Goal: Task Accomplishment & Management: Use online tool/utility

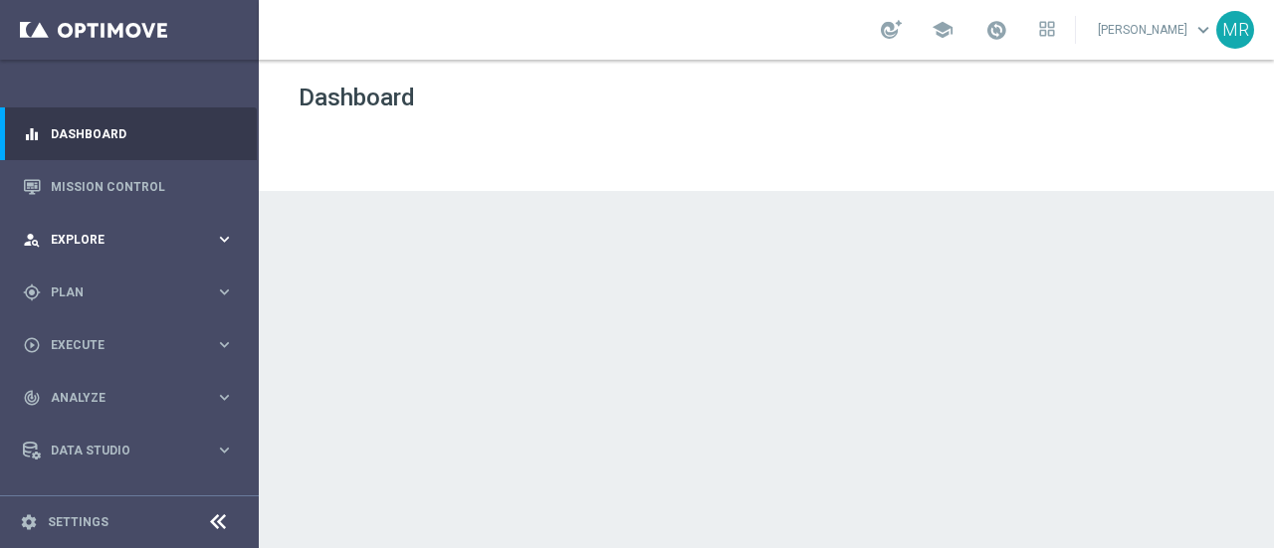
click at [128, 247] on div "person_search Explore" at bounding box center [119, 240] width 192 height 18
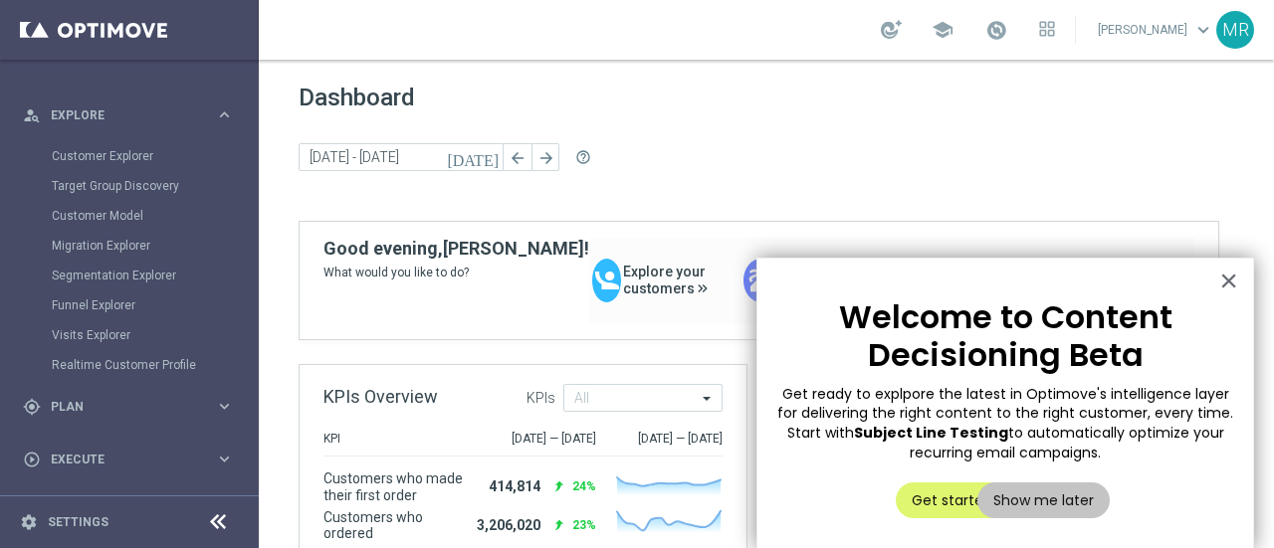
scroll to position [129, 0]
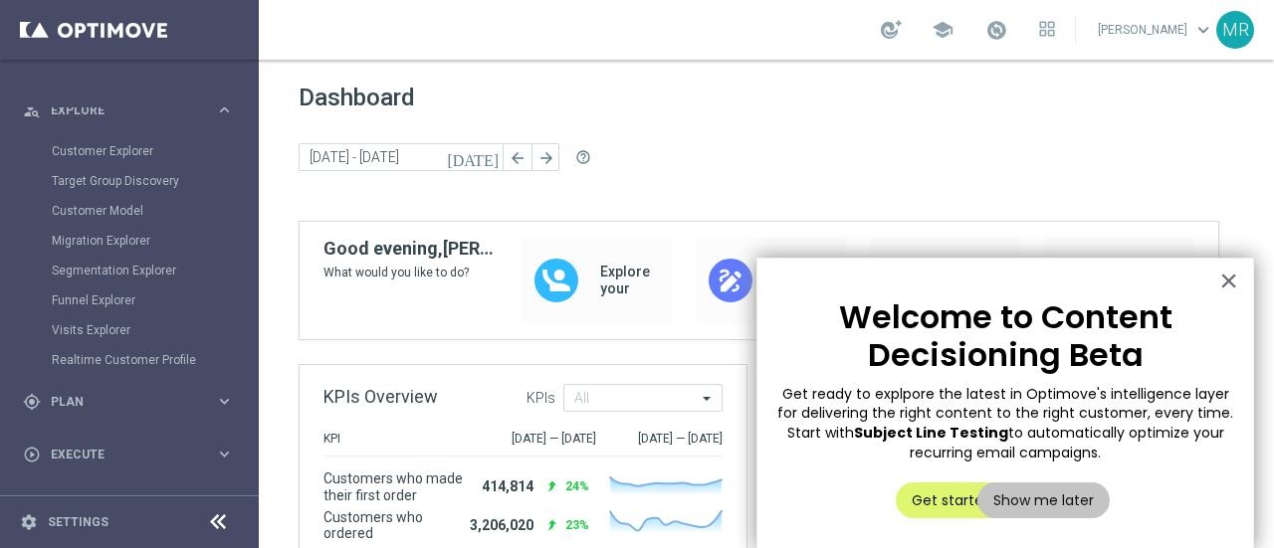
drag, startPoint x: 1131, startPoint y: 460, endPoint x: 806, endPoint y: 394, distance: 331.9
click at [806, 394] on p "Get ready to explpore the latest in Optimove's intelligence layer for deliverin…" at bounding box center [1005, 424] width 456 height 78
click at [806, 394] on span "Get ready to explpore the latest in Optimove's intelligence layer for deliverin…" at bounding box center [1007, 413] width 460 height 59
drag, startPoint x: 840, startPoint y: 399, endPoint x: 1134, endPoint y: 459, distance: 300.5
click at [1134, 459] on p "Get ready to explpore the latest in Optimove's intelligence layer for deliverin…" at bounding box center [1005, 424] width 456 height 78
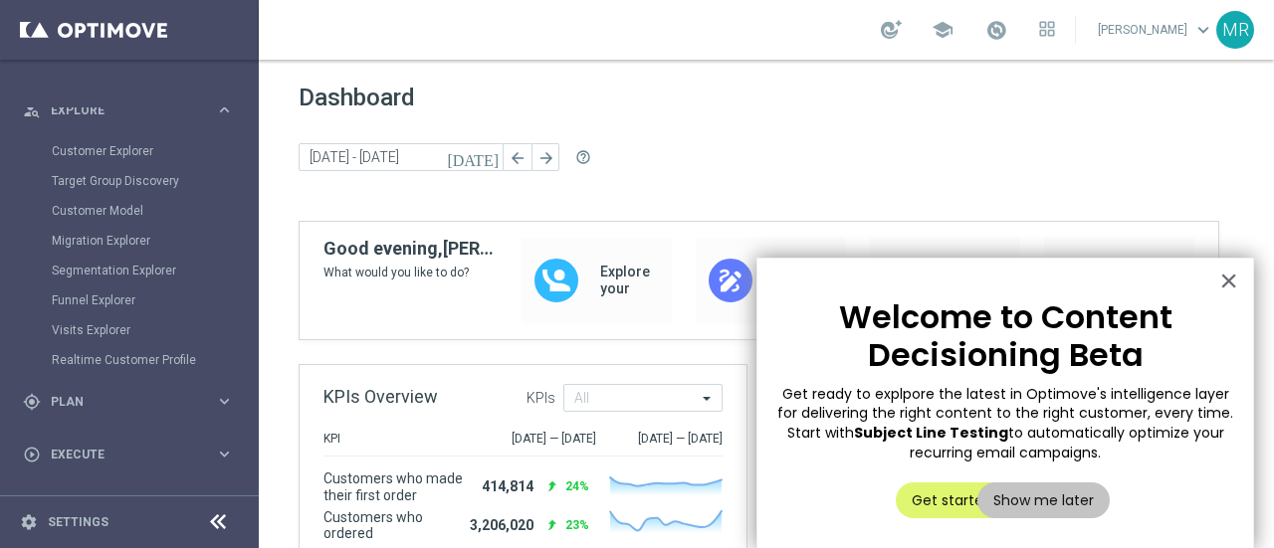
click at [1134, 459] on p "Get ready to explpore the latest in Optimove's intelligence layer for deliverin…" at bounding box center [1005, 424] width 456 height 78
drag, startPoint x: 1134, startPoint y: 459, endPoint x: 1159, endPoint y: 385, distance: 77.7
drag, startPoint x: 1159, startPoint y: 385, endPoint x: 1198, endPoint y: 388, distance: 38.9
click at [1198, 388] on span "Get ready to explpore the latest in Optimove's intelligence layer for deliverin…" at bounding box center [1007, 413] width 460 height 59
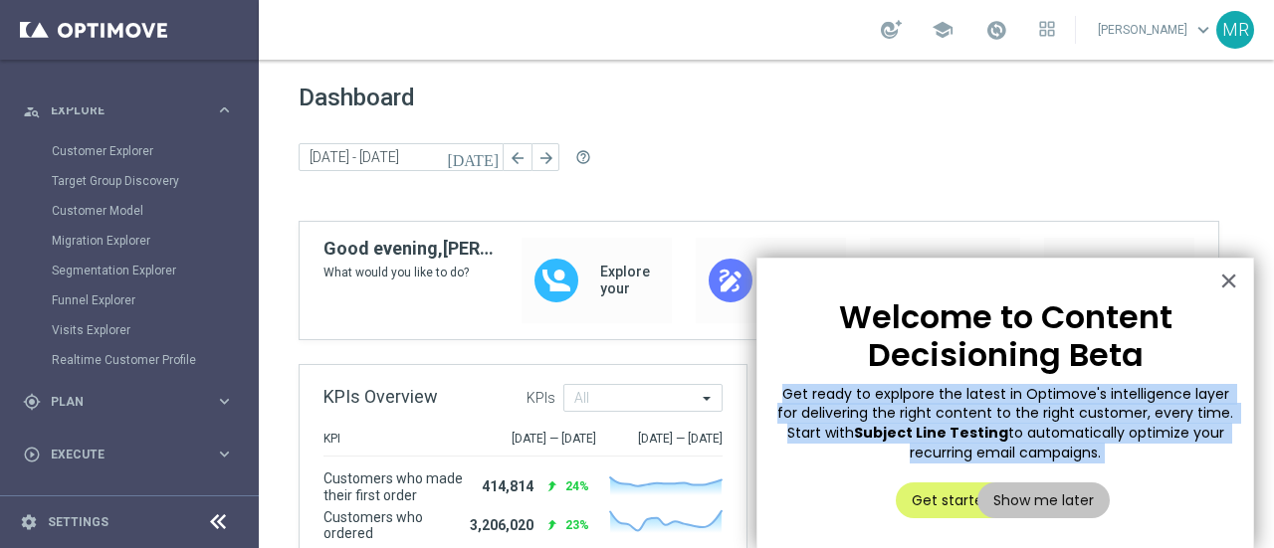
drag, startPoint x: 1196, startPoint y: 363, endPoint x: 1146, endPoint y: 464, distance: 112.1
click at [1146, 464] on div "Welcome to Content Decisioning Beta Get ready to explpore the latest in Optimov…" at bounding box center [1004, 404] width 497 height 292
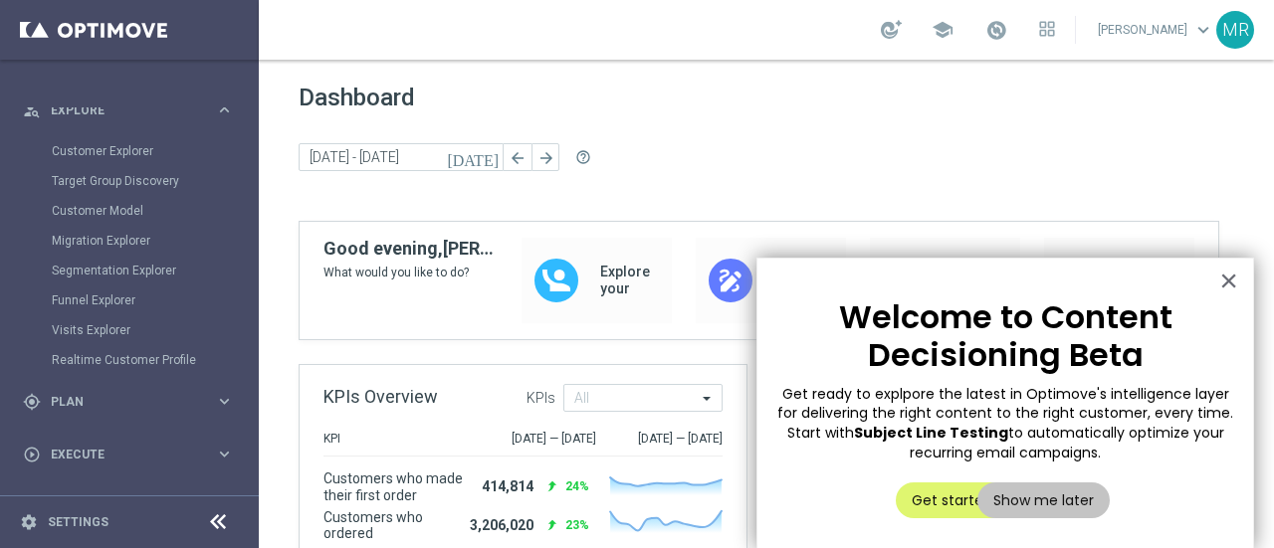
drag, startPoint x: 1146, startPoint y: 451, endPoint x: 812, endPoint y: 329, distance: 355.7
click at [812, 329] on div "Welcome to Content Decisioning Beta Get ready to explpore the latest in Optimov…" at bounding box center [1004, 404] width 497 height 292
click at [812, 329] on p "Welcome to Content Decisioning Beta" at bounding box center [1005, 336] width 456 height 77
click at [934, 493] on button "Get started" at bounding box center [951, 501] width 112 height 36
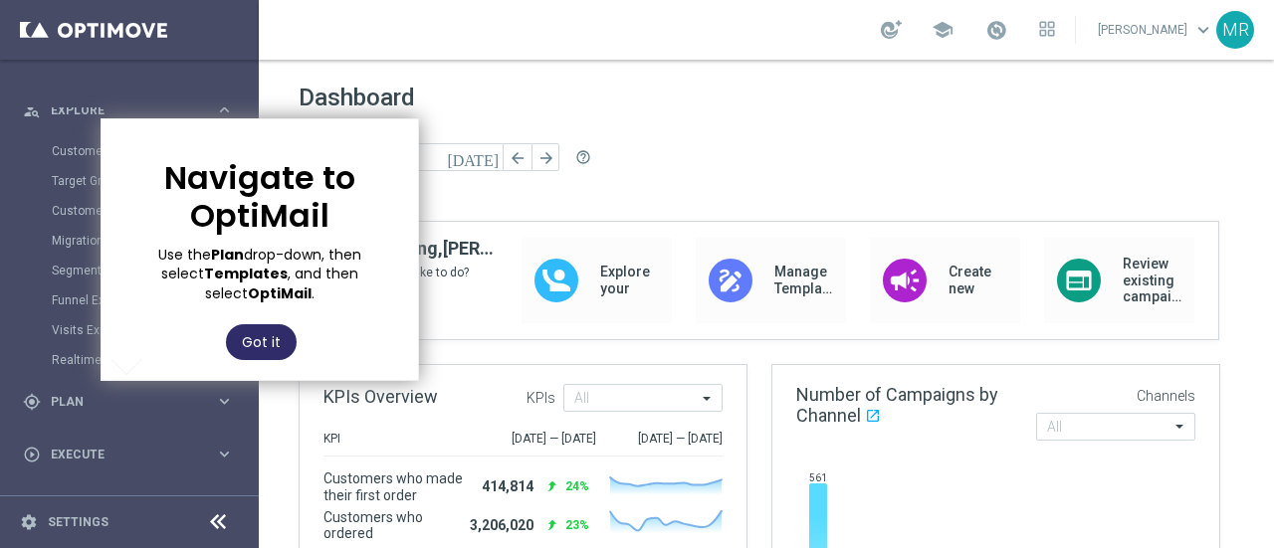
click at [272, 327] on button "Got it" at bounding box center [261, 342] width 71 height 36
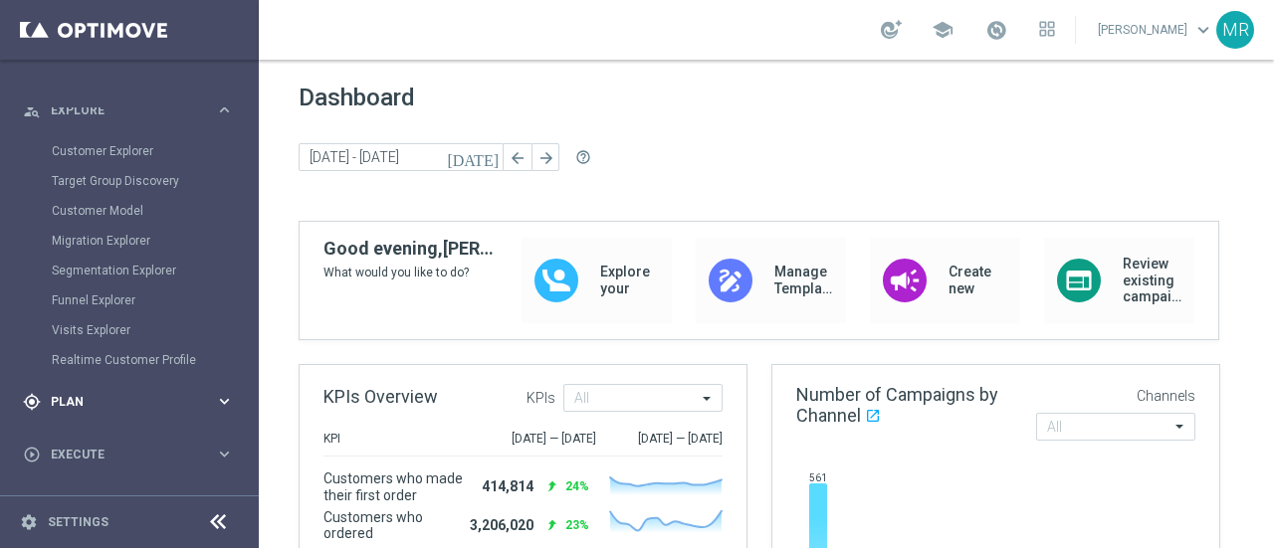
click at [132, 404] on span "Plan" at bounding box center [133, 402] width 164 height 12
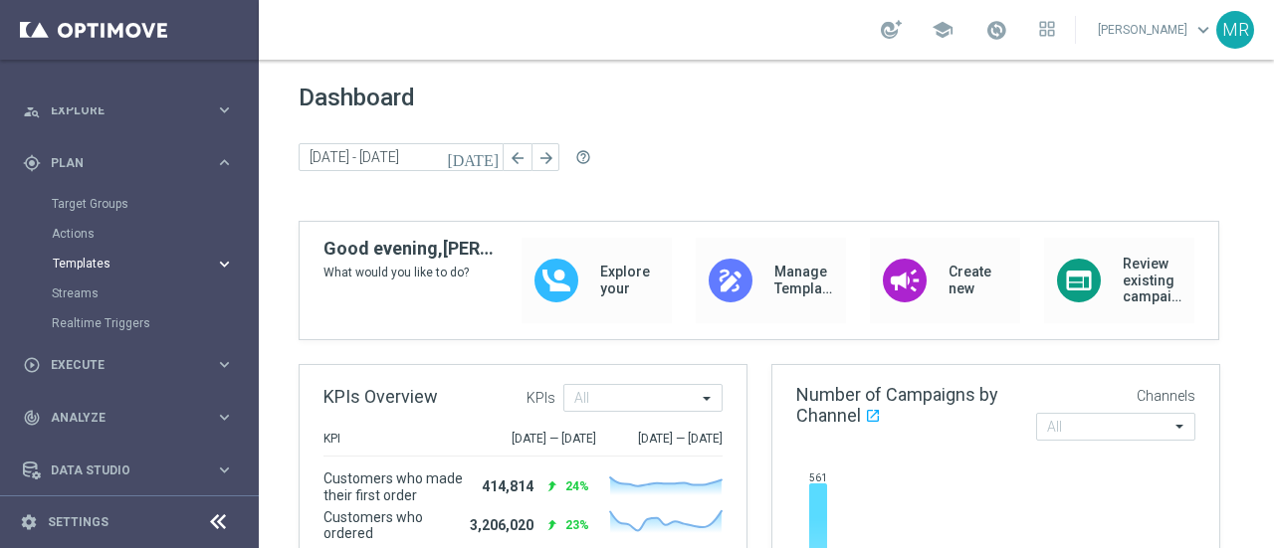
click at [98, 256] on button "Templates keyboard_arrow_right" at bounding box center [143, 264] width 183 height 16
click at [98, 295] on link "Optimail" at bounding box center [134, 294] width 145 height 16
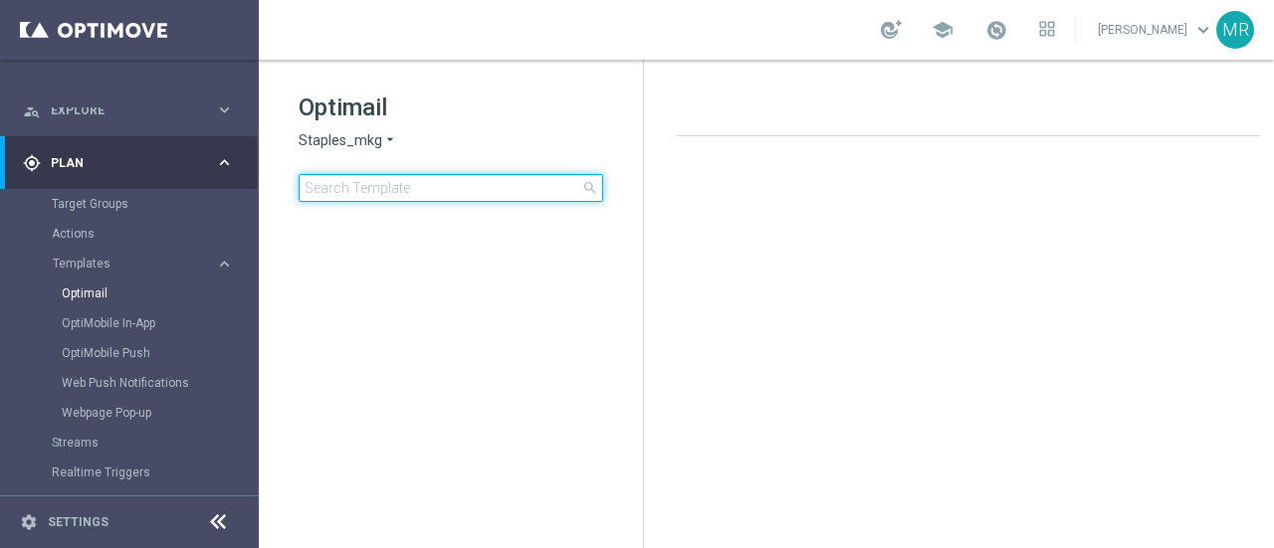
click at [374, 190] on input at bounding box center [450, 188] width 304 height 28
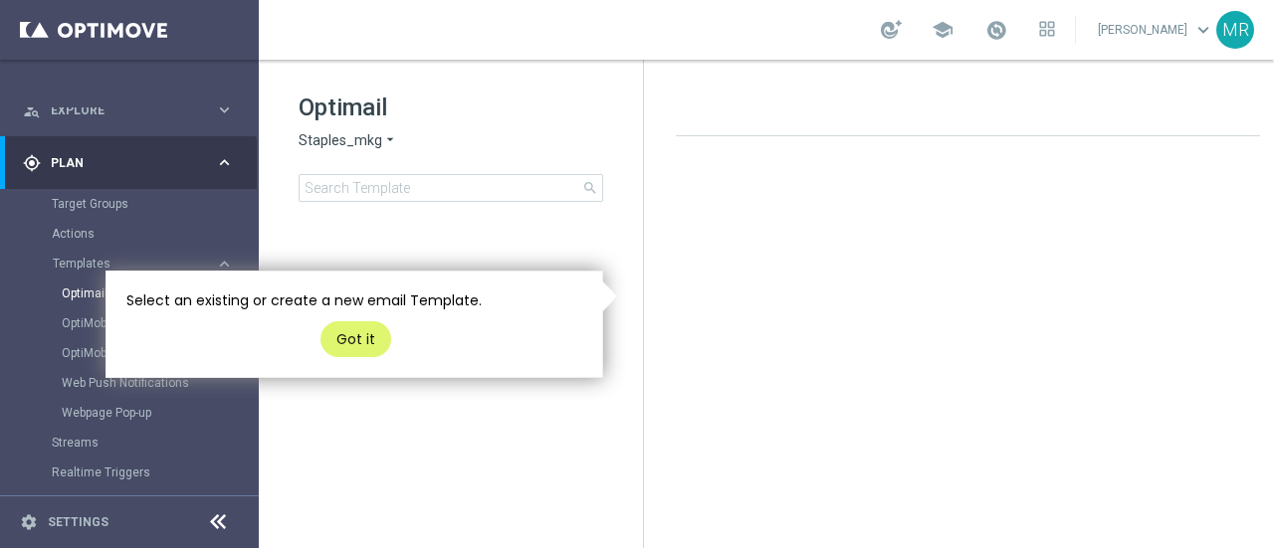
scroll to position [0, 26]
click at [498, 154] on div "Optimail Staples_mkg arrow_drop_down × Staples_mkg search" at bounding box center [445, 147] width 344 height 110
click at [363, 348] on button "Got it" at bounding box center [355, 339] width 71 height 36
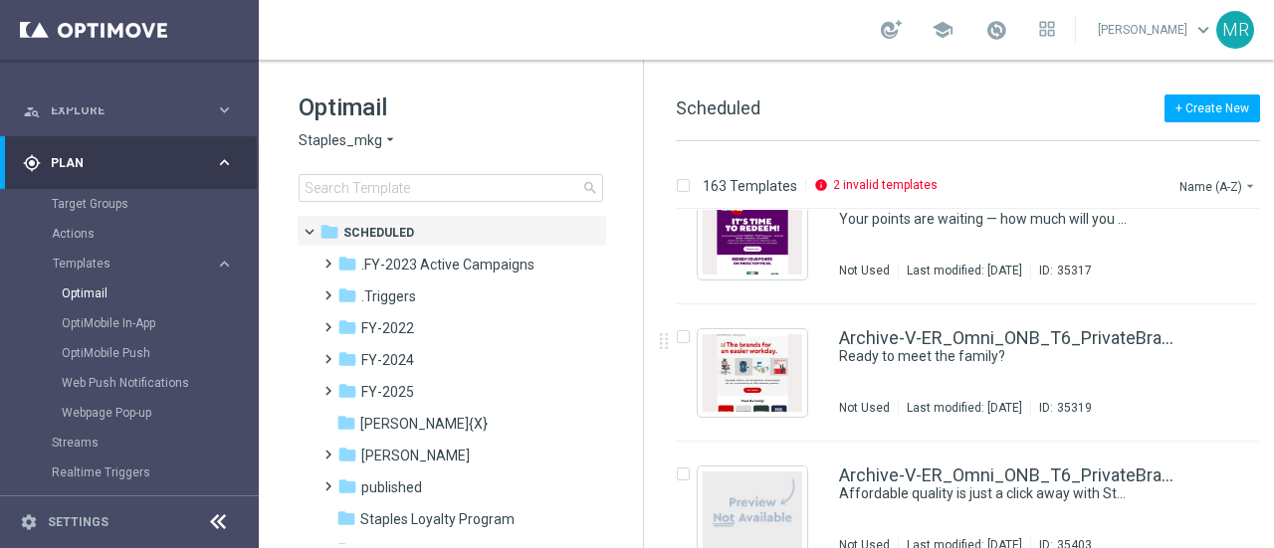
scroll to position [389, 0]
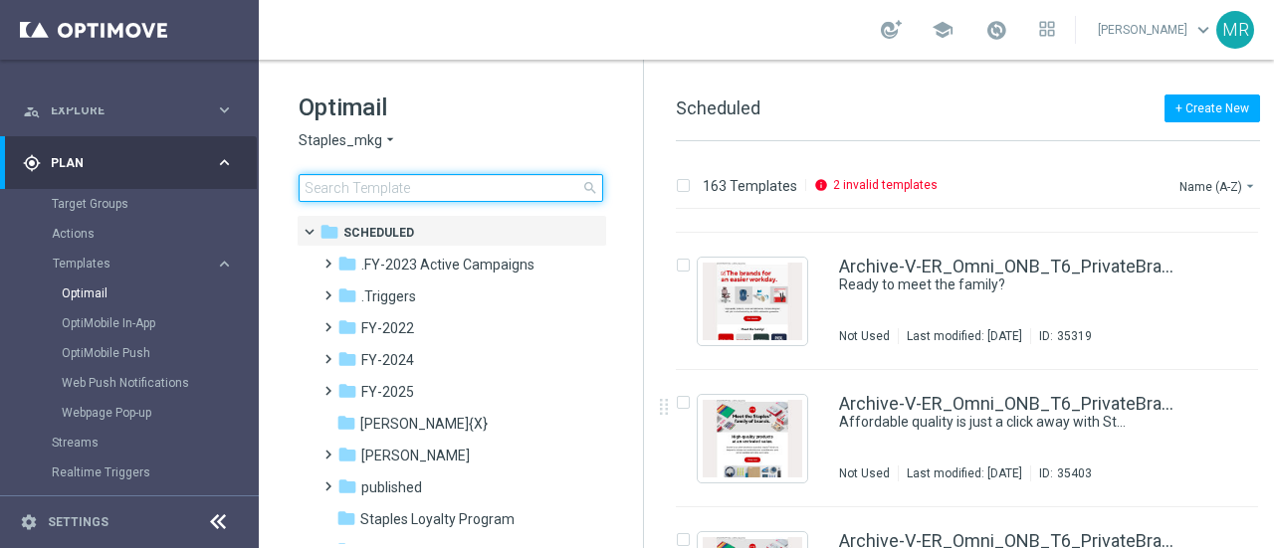
click at [405, 186] on input at bounding box center [450, 188] width 304 height 28
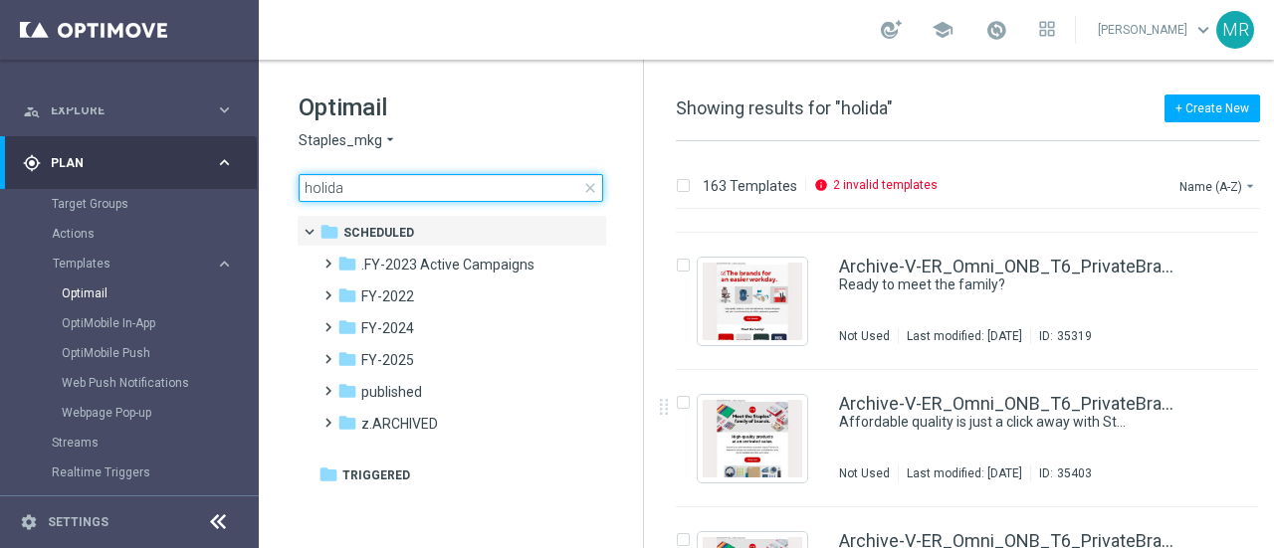
type input "holiday"
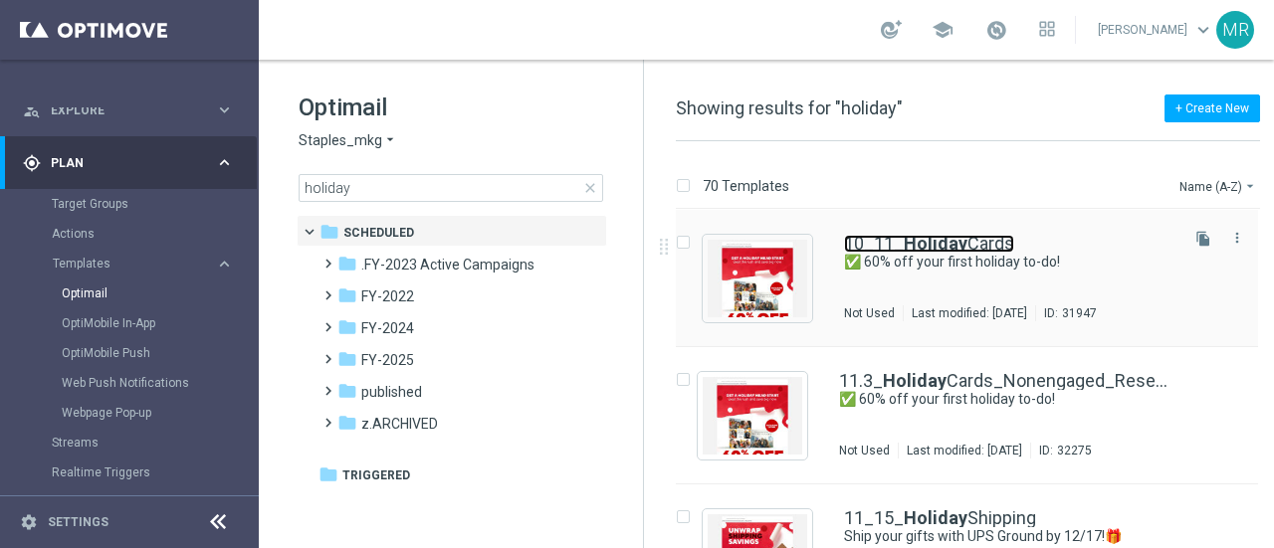
click at [909, 239] on b "Holiday" at bounding box center [935, 243] width 64 height 21
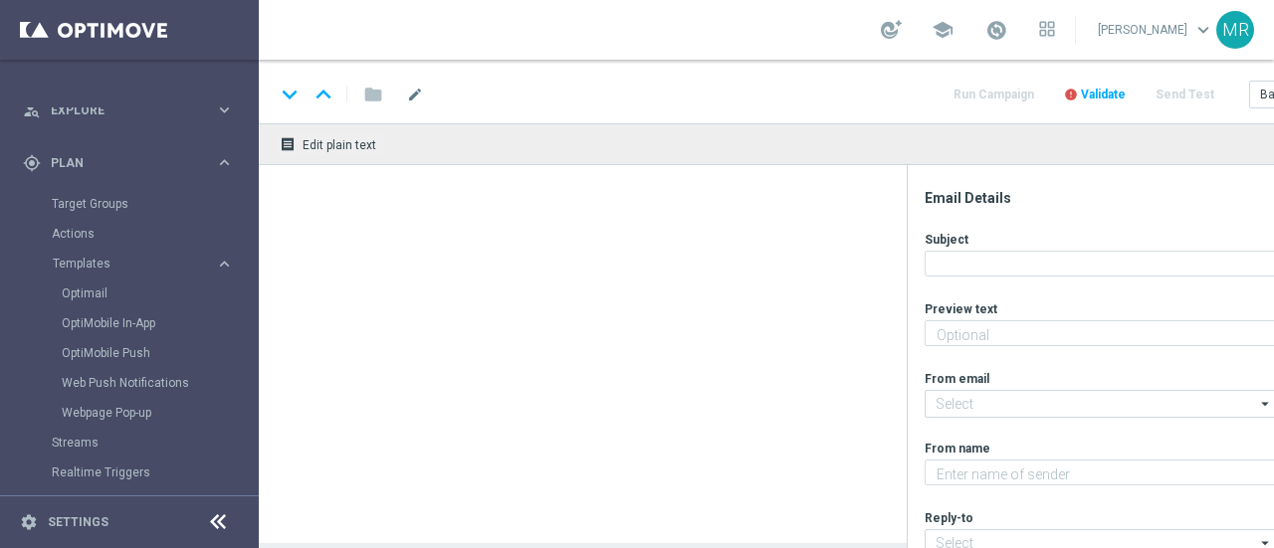
type textarea "Save on holiday cards, invites and photo gifts."
type input "[EMAIL_ADDRESS][DOMAIN_NAME]"
type textarea "Staples"
type input "[EMAIL_ADDRESS][DOMAIN_NAME]"
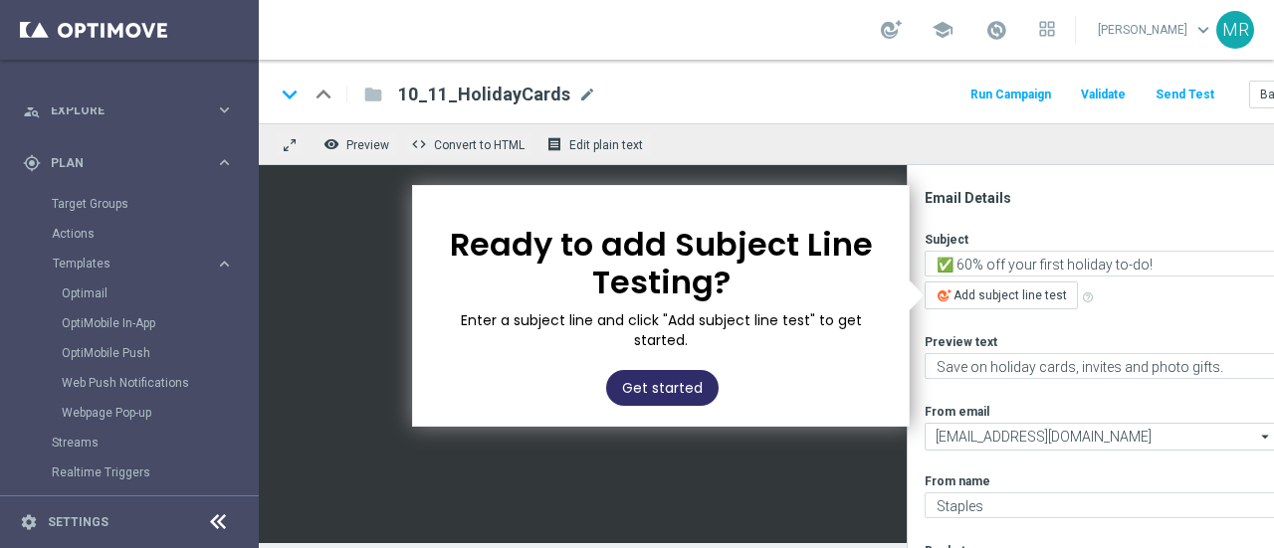
click at [678, 370] on button "Get started" at bounding box center [662, 388] width 112 height 36
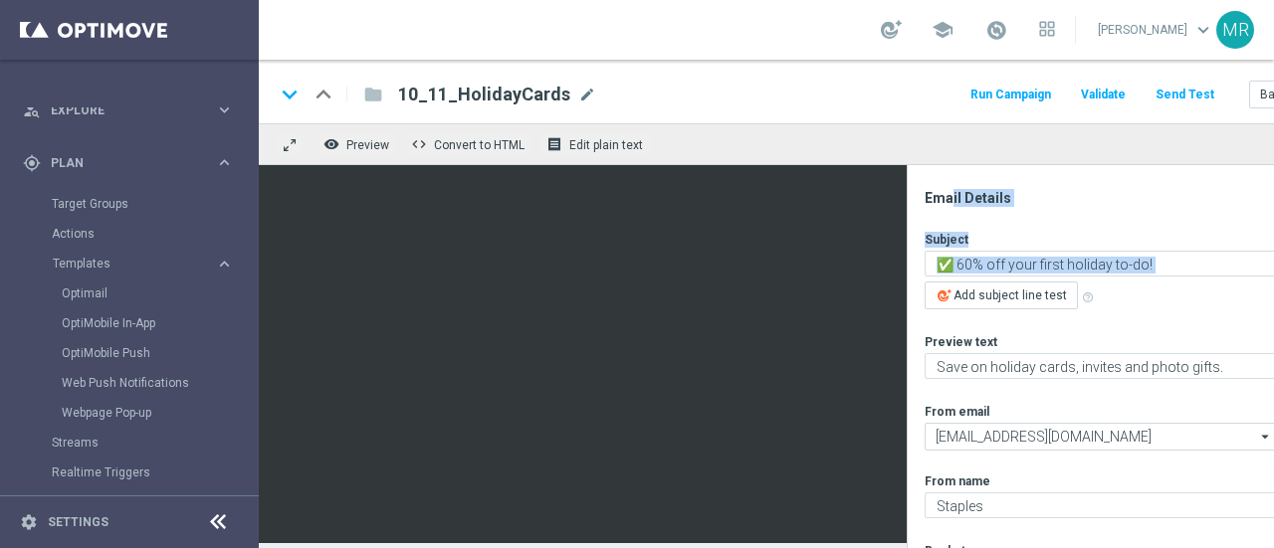
drag, startPoint x: 909, startPoint y: 190, endPoint x: 1081, endPoint y: 279, distance: 193.6
click at [1081, 279] on div "Email Details Subject ✅ 60% off your first holiday to-do! playlist_add Add subj…" at bounding box center [1111, 356] width 410 height 383
click at [1022, 197] on div "Email Details" at bounding box center [1119, 198] width 390 height 18
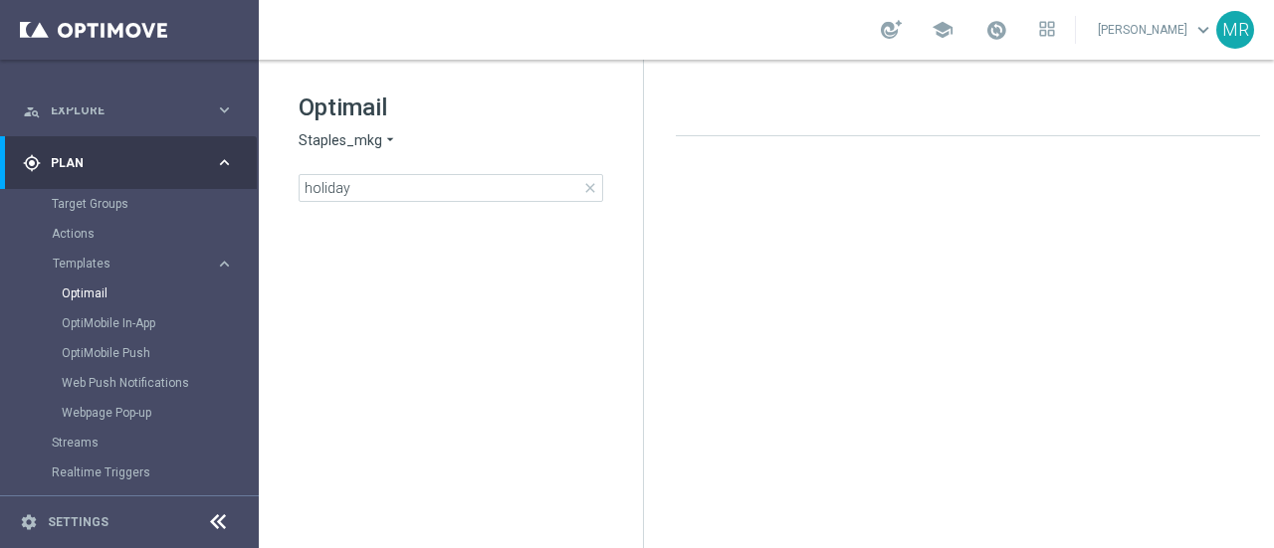
click at [462, 157] on div "Optimail Staples_mkg arrow_drop_down × Staples_mkg holiday close" at bounding box center [470, 147] width 344 height 110
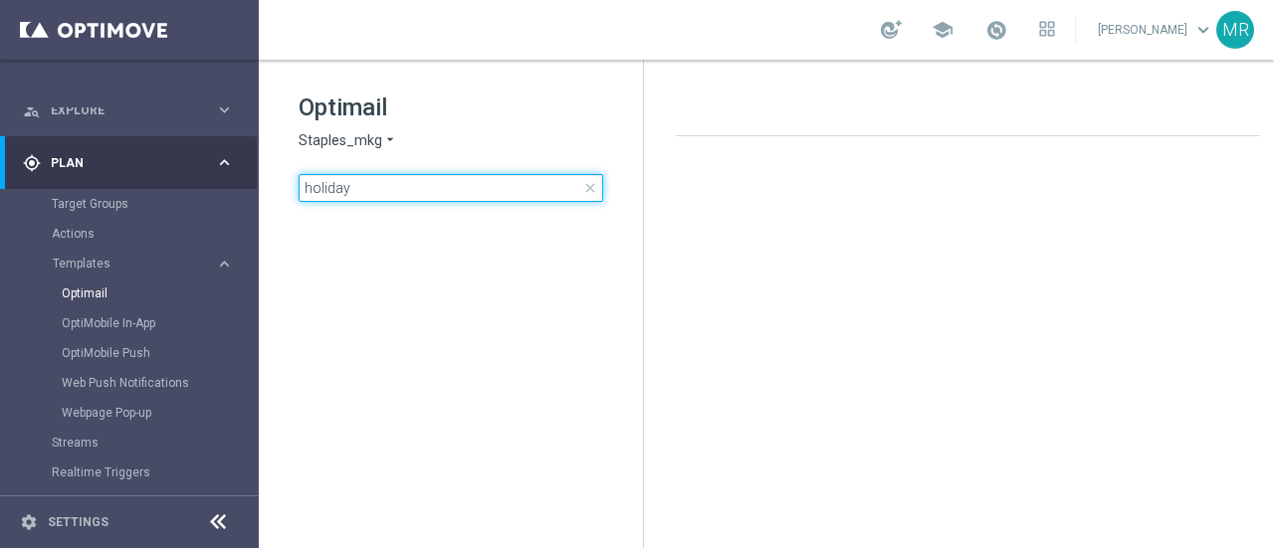
click at [428, 192] on input "holiday" at bounding box center [450, 188] width 304 height 28
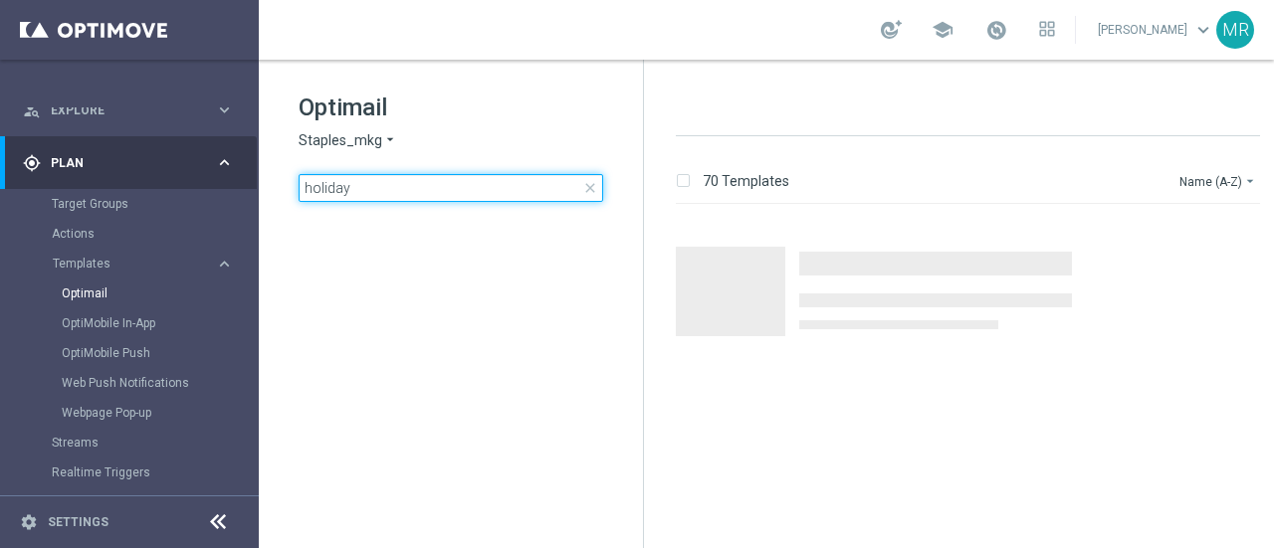
click at [428, 192] on input "holiday" at bounding box center [450, 188] width 304 height 28
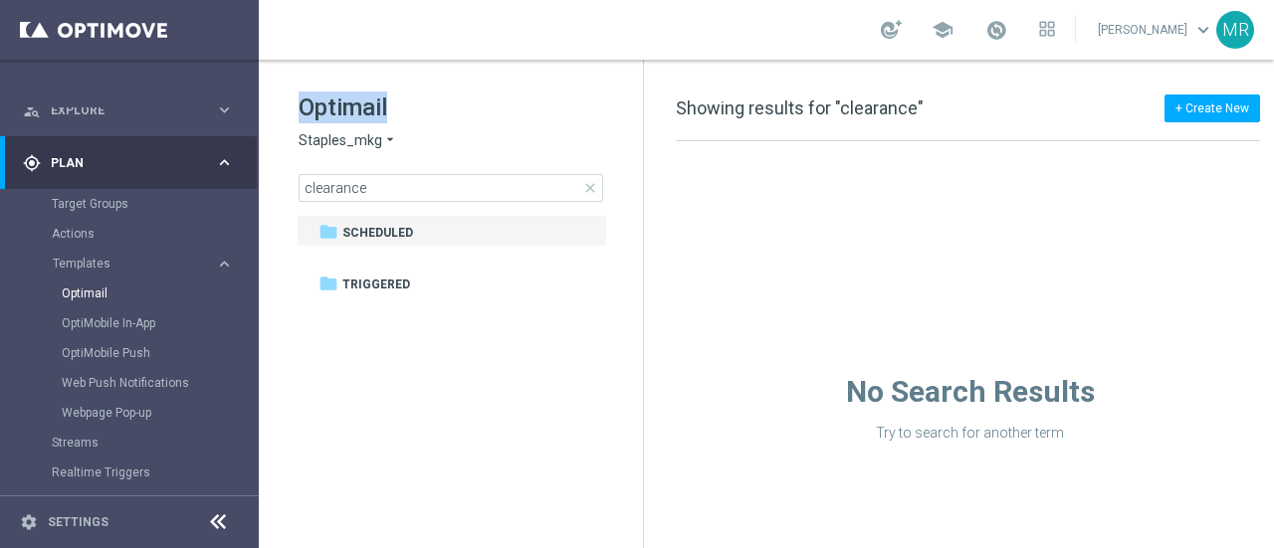
drag, startPoint x: 298, startPoint y: 100, endPoint x: 480, endPoint y: 106, distance: 181.2
click at [480, 106] on h1 "Optimail" at bounding box center [450, 108] width 304 height 32
drag, startPoint x: 284, startPoint y: 91, endPoint x: 455, endPoint y: 96, distance: 171.2
click at [455, 96] on div "Optimail Staples_mkg arrow_drop_down × Staples_mkg clearance close folder 1 Fol…" at bounding box center [451, 197] width 384 height 274
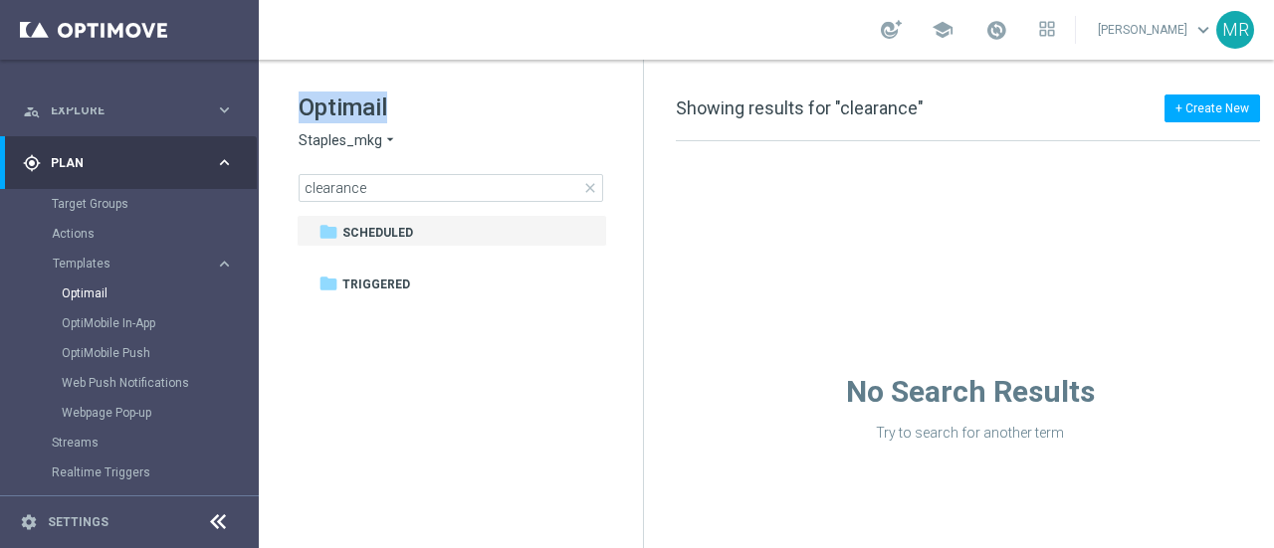
click at [454, 96] on h1 "Optimail" at bounding box center [450, 108] width 304 height 32
drag, startPoint x: 292, startPoint y: 77, endPoint x: 454, endPoint y: 104, distance: 164.5
click at [454, 104] on div "Optimail Staples_mkg arrow_drop_down × Staples_mkg clearance close folder 1 Fol…" at bounding box center [451, 197] width 384 height 274
click at [454, 104] on h1 "Optimail" at bounding box center [450, 108] width 304 height 32
click at [410, 240] on div "folder Scheduled" at bounding box center [440, 233] width 245 height 23
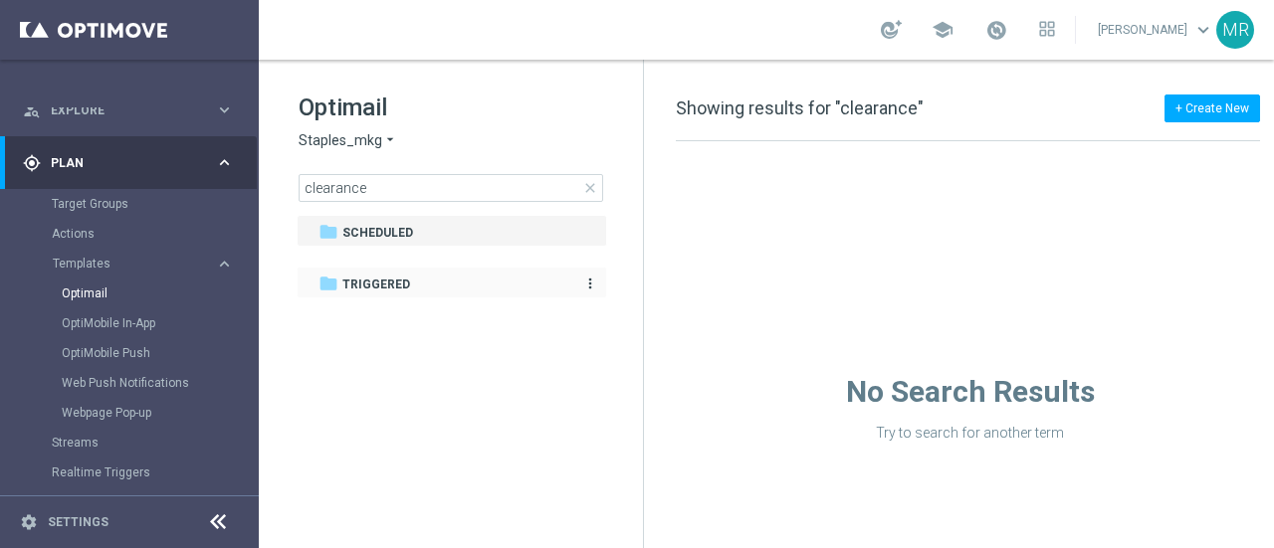
click at [407, 279] on div "folder Triggered" at bounding box center [440, 285] width 245 height 23
click at [390, 224] on span "Scheduled" at bounding box center [377, 233] width 71 height 18
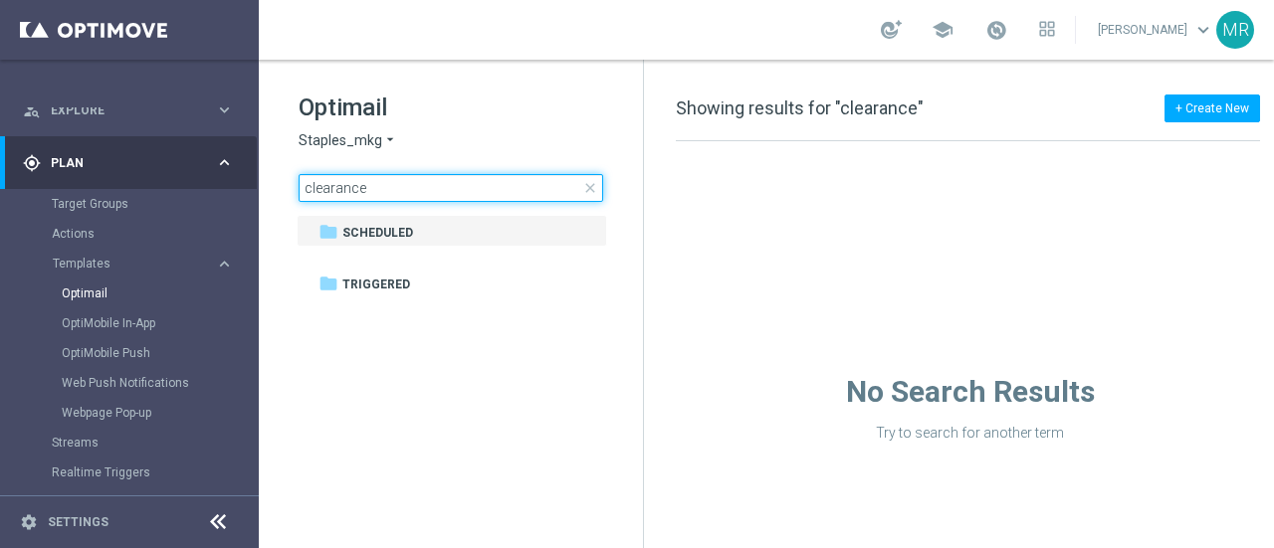
click at [447, 195] on input "clearance" at bounding box center [450, 188] width 304 height 28
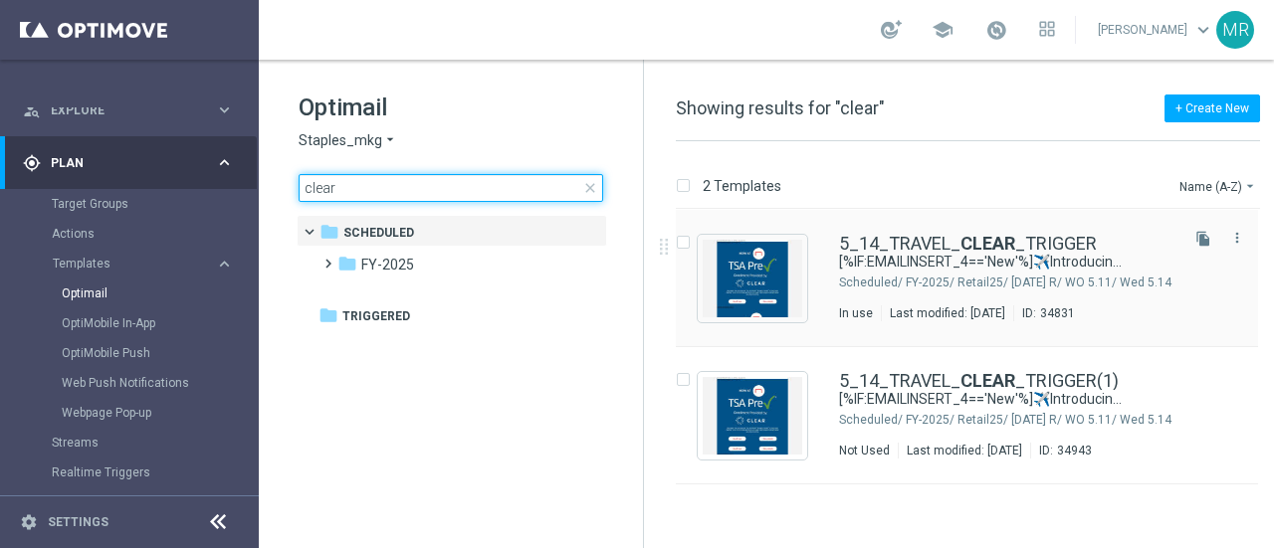
type input "clear"
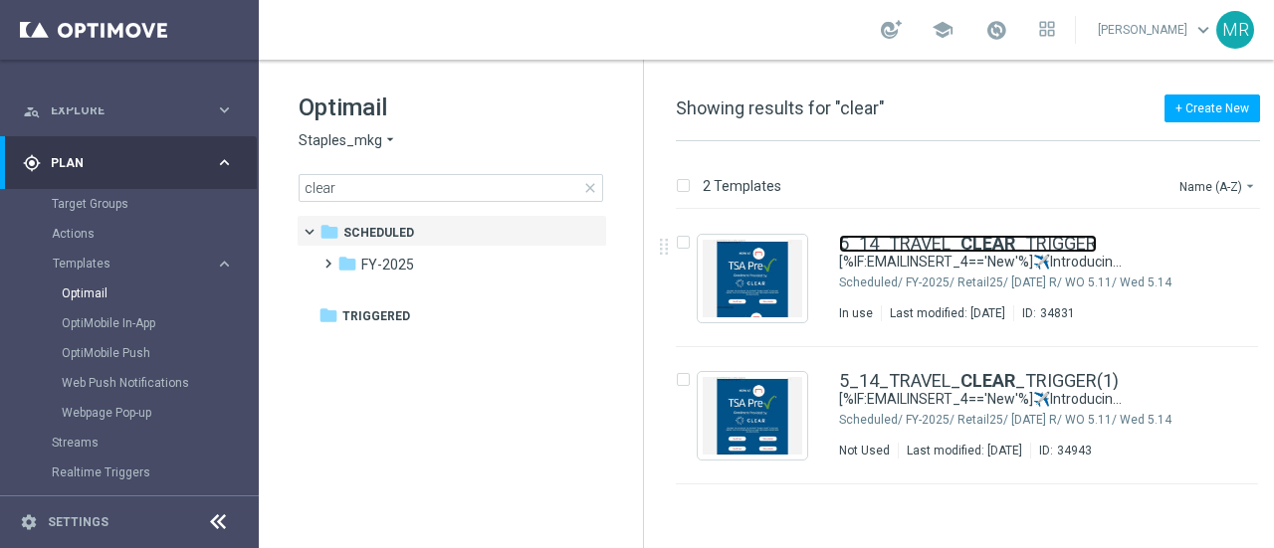
drag, startPoint x: 889, startPoint y: 242, endPoint x: 866, endPoint y: 23, distance: 220.2
click at [889, 242] on link "5_14_TRAVEL_ CLEAR _TRIGGER" at bounding box center [968, 244] width 258 height 18
click at [587, 188] on span "close" at bounding box center [590, 188] width 16 height 16
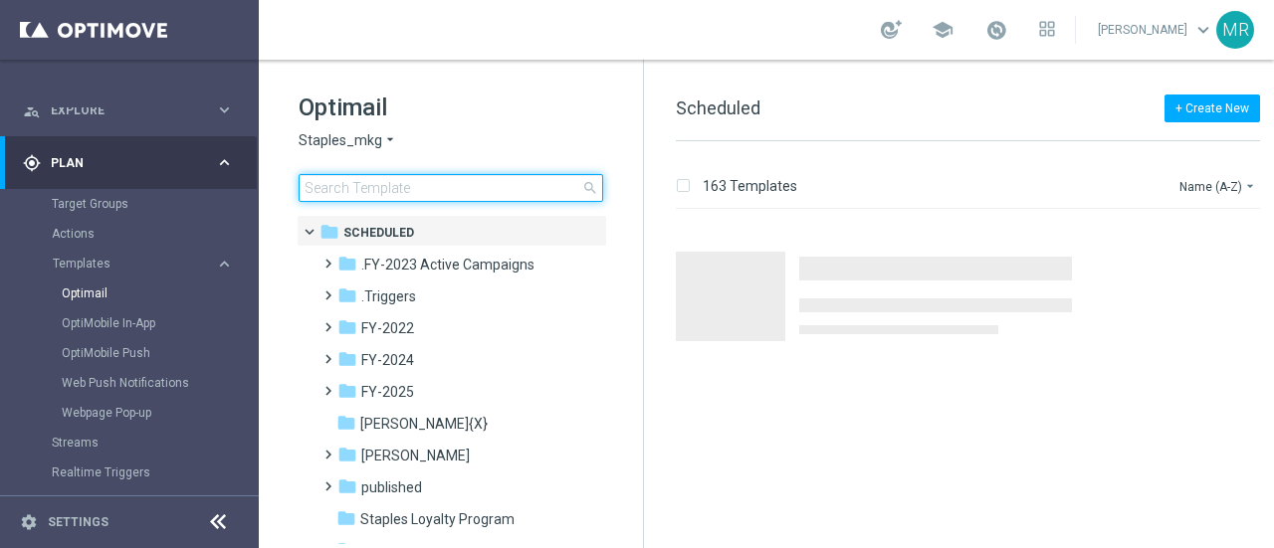
click at [484, 186] on input at bounding box center [450, 188] width 304 height 28
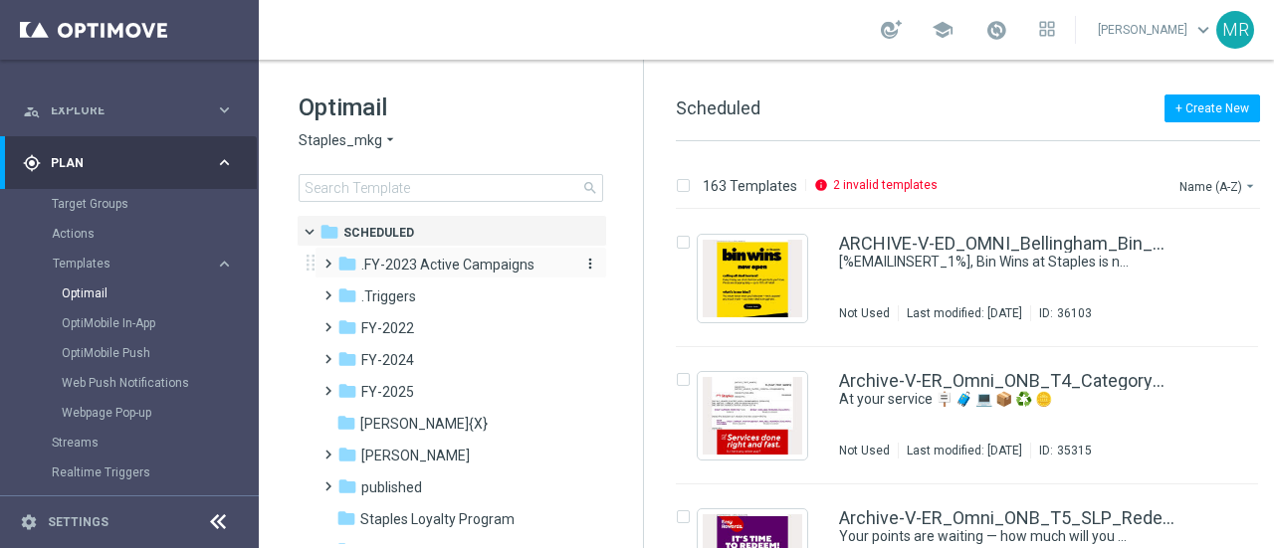
click at [488, 262] on span ".FY-2023 Active Campaigns" at bounding box center [447, 265] width 173 height 18
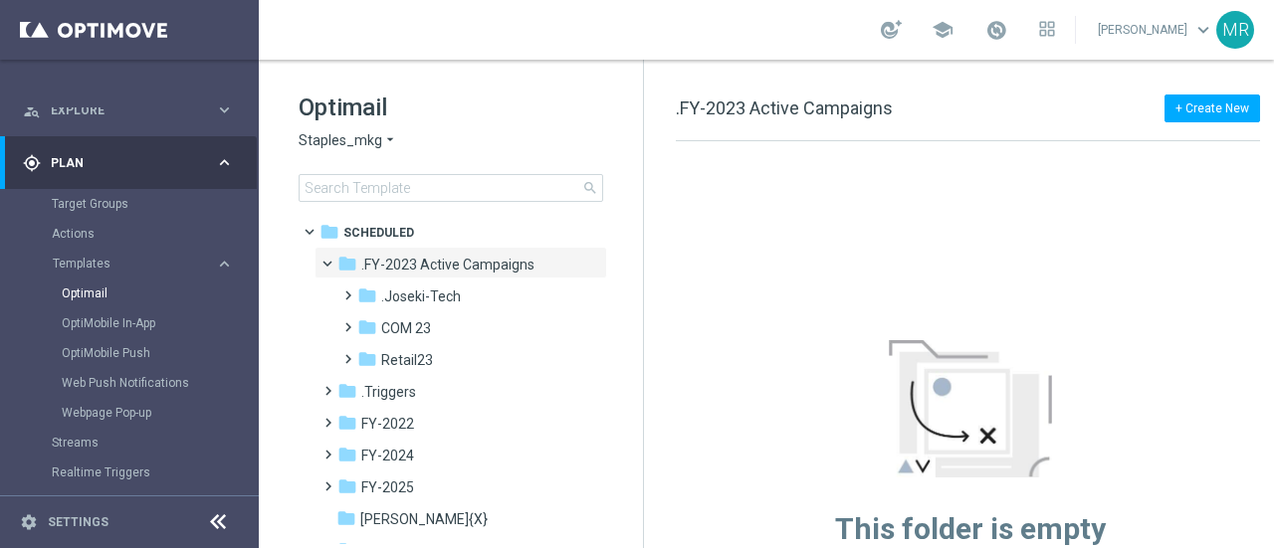
click at [346, 141] on span "Staples_mkg" at bounding box center [340, 140] width 84 height 19
click at [569, 132] on div "Staples_mkg arrow_drop_down × Staples_mkg" at bounding box center [450, 140] width 304 height 19
click at [380, 429] on span "FY-2022" at bounding box center [387, 424] width 53 height 18
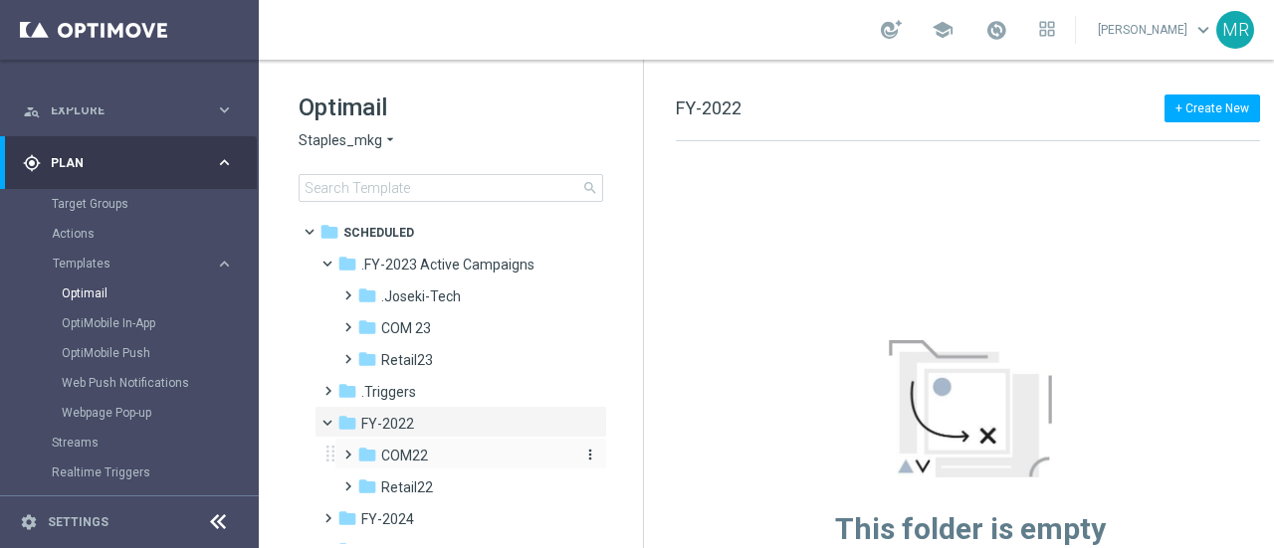
click at [420, 459] on span "COM22" at bounding box center [404, 456] width 47 height 18
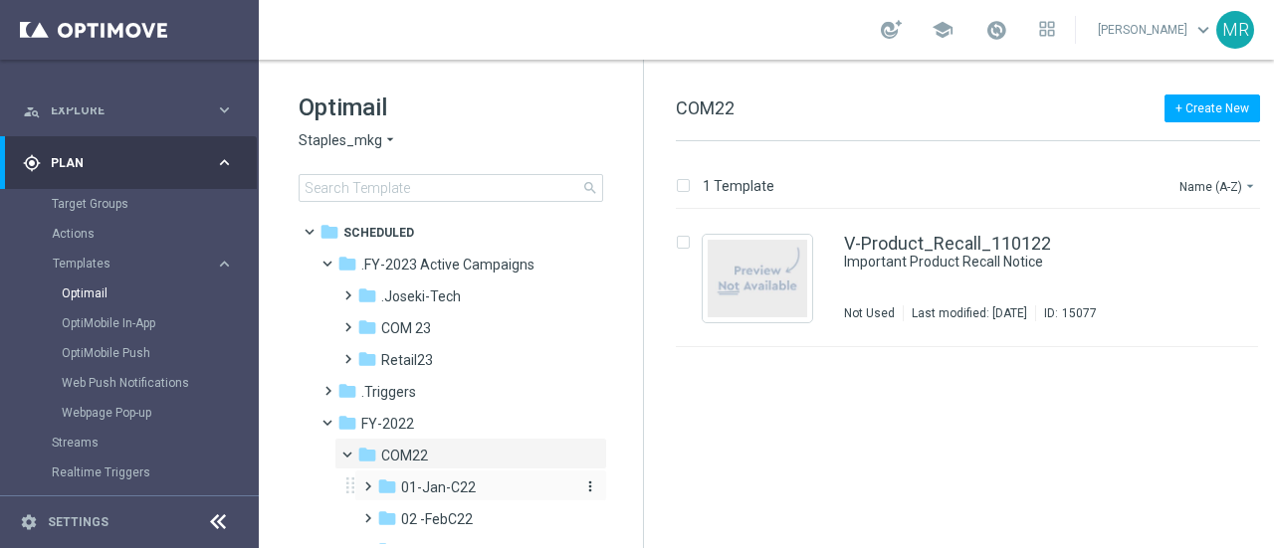
click at [426, 484] on span "01-Jan-C22" at bounding box center [438, 488] width 75 height 18
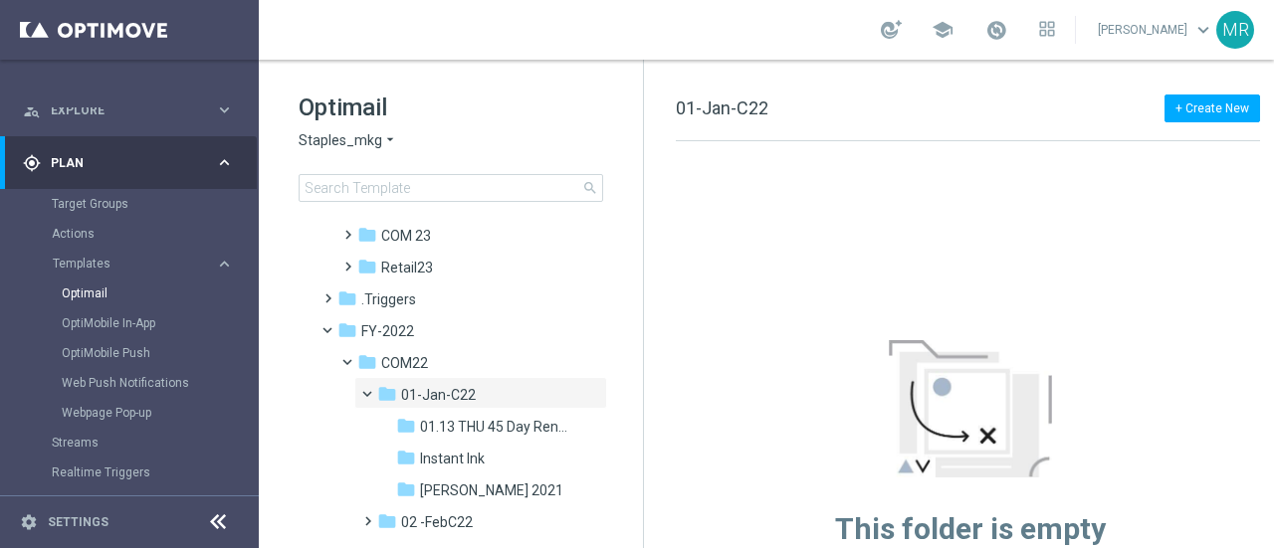
scroll to position [92, 0]
click at [484, 429] on span "01.13 THU 45 Day Renewal" at bounding box center [497, 428] width 155 height 18
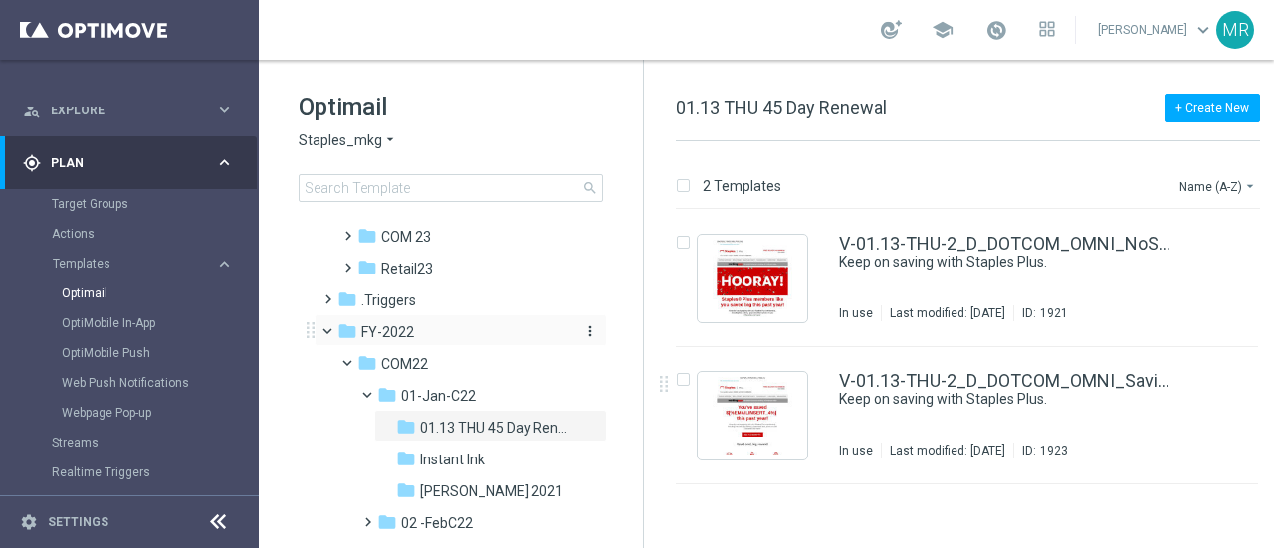
scroll to position [77, 0]
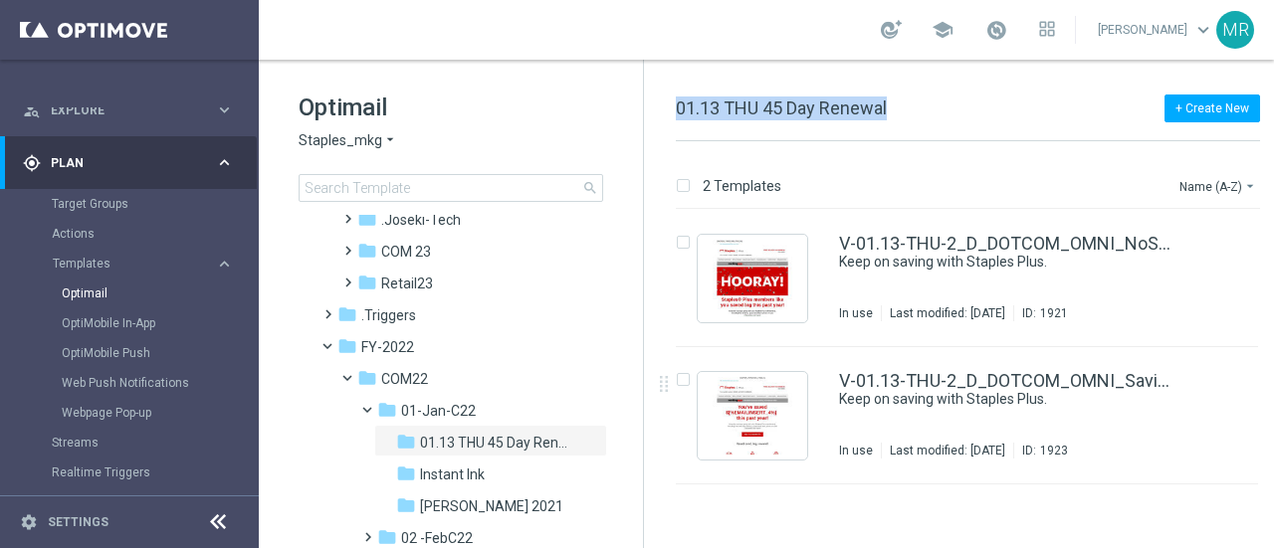
drag, startPoint x: 653, startPoint y: 106, endPoint x: 959, endPoint y: 130, distance: 307.4
click at [959, 130] on div "+ Create New 01.13 THU 45 Day Renewal 2 Templates Name (A-Z) arrow_drop_down Dr…" at bounding box center [972, 304] width 656 height 489
click at [923, 121] on div "+ Create New 01.13 THU 45 Day Renewal" at bounding box center [968, 119] width 584 height 45
drag, startPoint x: 824, startPoint y: 196, endPoint x: 667, endPoint y: 112, distance: 178.0
click at [667, 112] on div "+ Create New 01.13 THU 45 Day Renewal 2 Templates Name (A-Z) arrow_drop_down Dr…" at bounding box center [972, 304] width 656 height 489
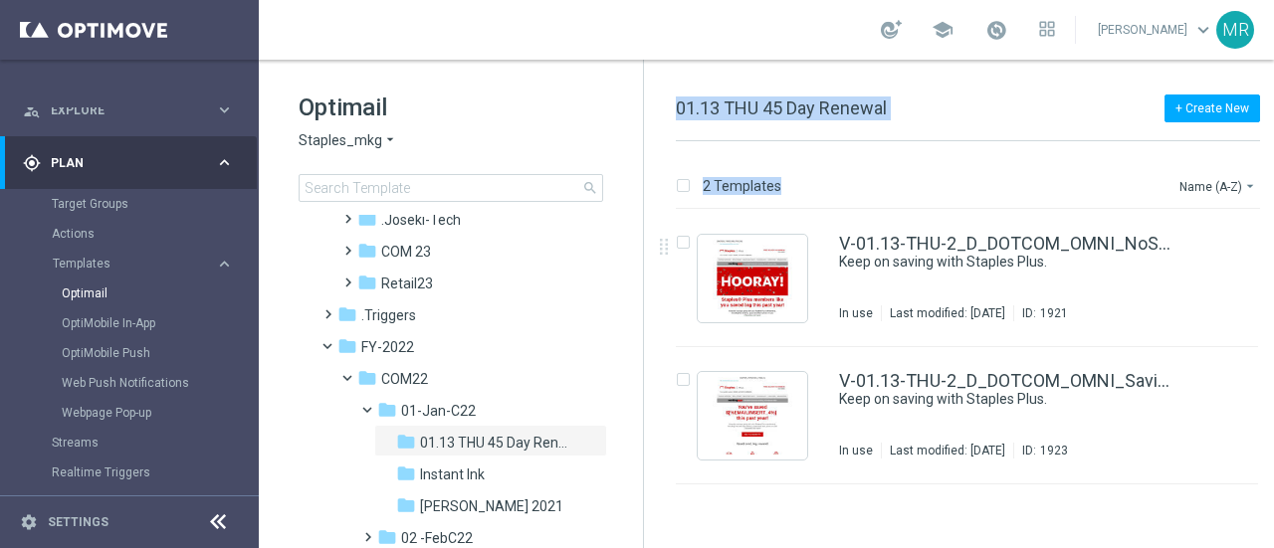
click at [667, 112] on div "+ Create New 01.13 THU 45 Day Renewal 2 Templates Name (A-Z) arrow_drop_down Dr…" at bounding box center [972, 304] width 656 height 489
drag, startPoint x: 669, startPoint y: 112, endPoint x: 797, endPoint y: 169, distance: 140.3
click at [797, 169] on div "+ Create New 01.13 THU 45 Day Renewal 2 Templates Name (A-Z) arrow_drop_down Dr…" at bounding box center [972, 304] width 656 height 489
click at [795, 168] on div "2 Templates Name (A-Z) arrow_drop_down Drag here to set row groups Drag here to…" at bounding box center [972, 344] width 656 height 407
drag, startPoint x: 796, startPoint y: 202, endPoint x: 661, endPoint y: 84, distance: 179.8
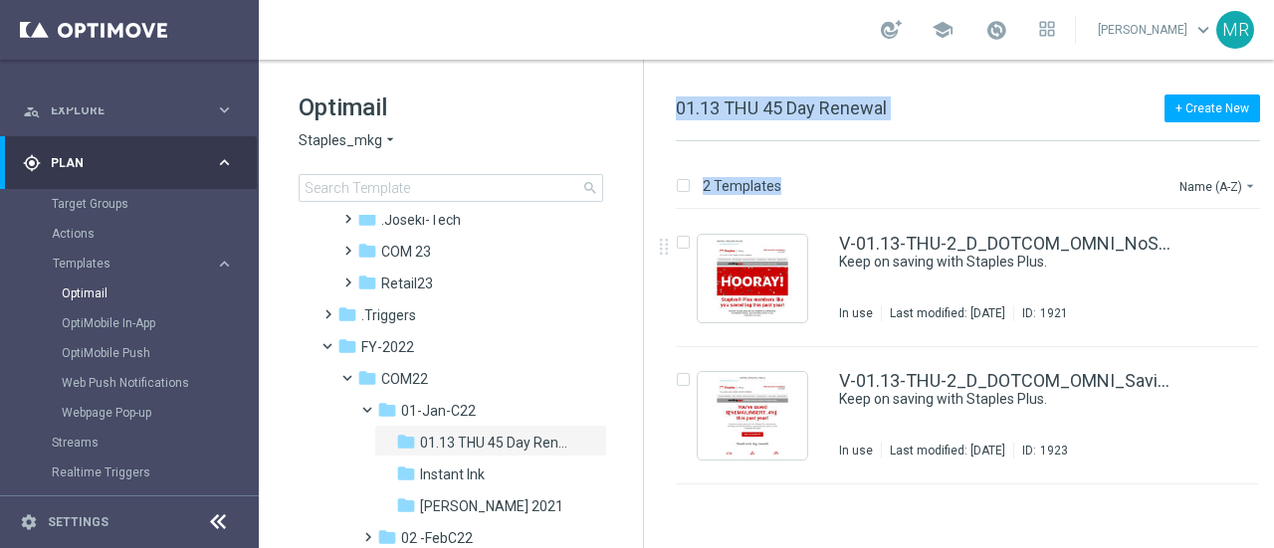
click at [661, 84] on div "+ Create New 01.13 THU 45 Day Renewal 2 Templates Name (A-Z) arrow_drop_down Dr…" at bounding box center [972, 304] width 656 height 489
drag, startPoint x: 661, startPoint y: 84, endPoint x: 849, endPoint y: 196, distance: 219.1
click at [849, 196] on div "+ Create New 01.13 THU 45 Day Renewal 2 Templates Name (A-Z) arrow_drop_down Dr…" at bounding box center [972, 304] width 656 height 489
click at [849, 197] on div "2 Templates Name (A-Z) arrow_drop_down" at bounding box center [968, 191] width 584 height 36
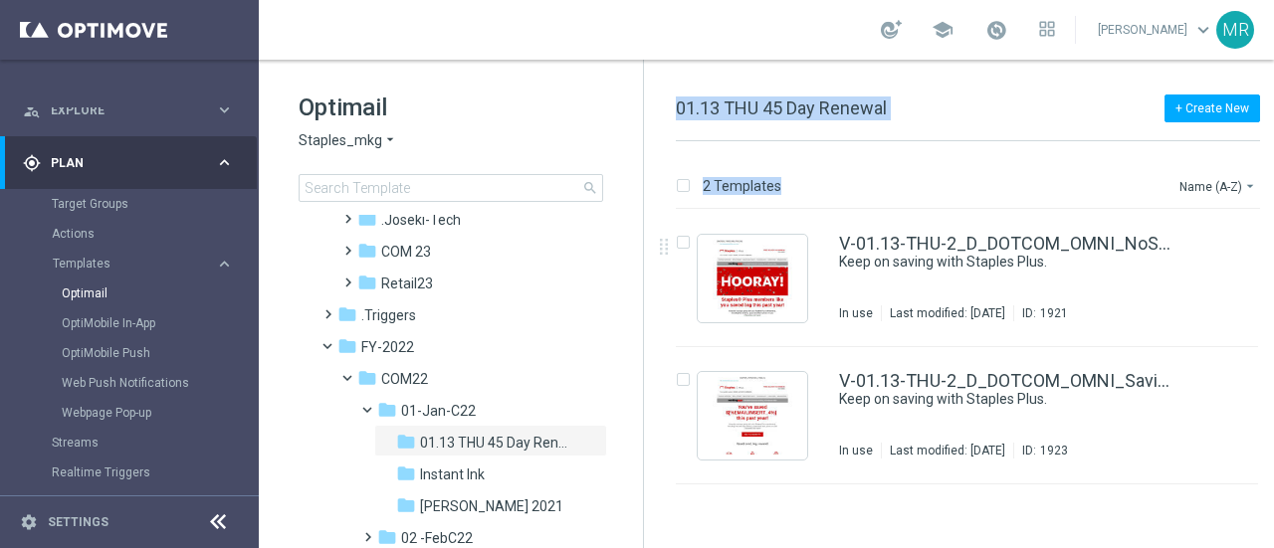
drag, startPoint x: 822, startPoint y: 194, endPoint x: 669, endPoint y: 90, distance: 185.4
click at [669, 90] on div "+ Create New 01.13 THU 45 Day Renewal 2 Templates Name (A-Z) arrow_drop_down Dr…" at bounding box center [972, 304] width 656 height 489
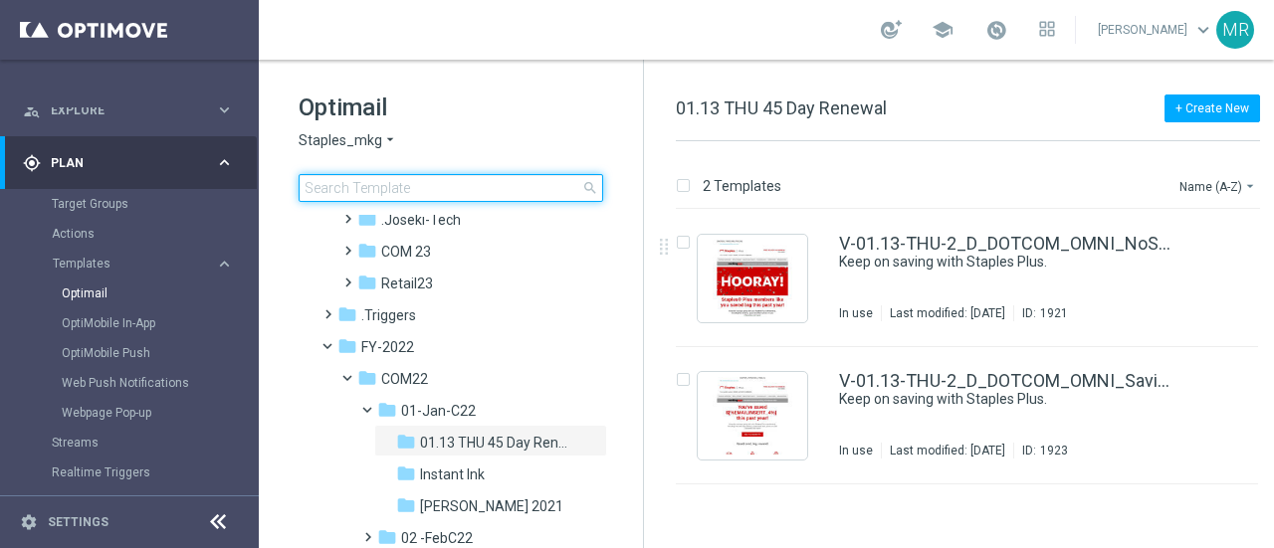
click at [477, 184] on input at bounding box center [450, 188] width 304 height 28
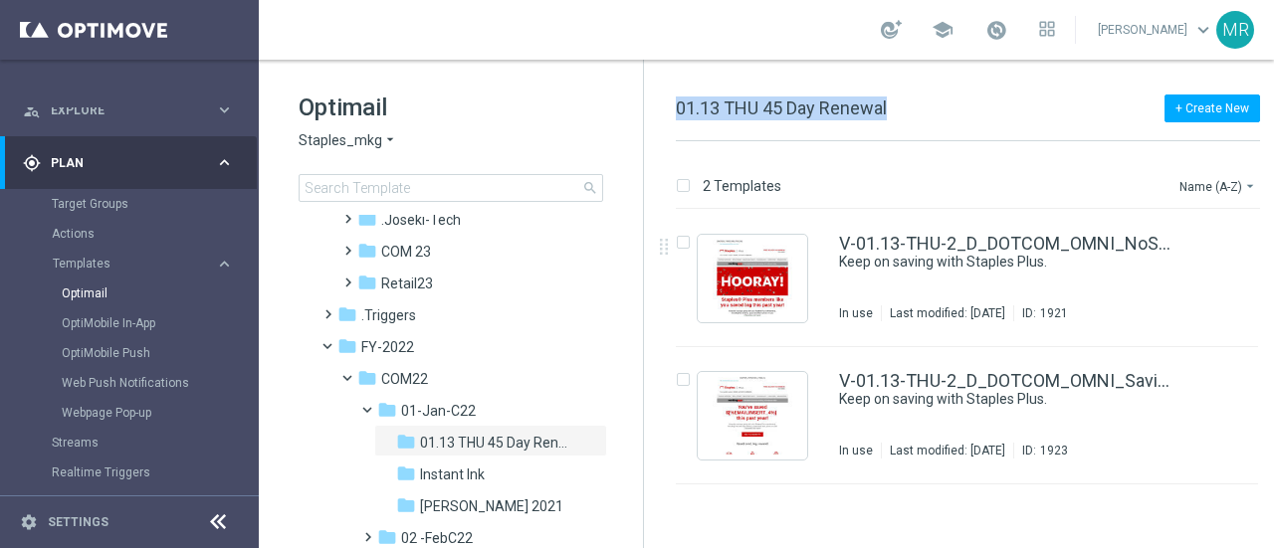
drag, startPoint x: 670, startPoint y: 109, endPoint x: 910, endPoint y: 120, distance: 241.0
click at [910, 120] on div "+ Create New 01.13 THU 45 Day Renewal 2 Templates Name (A-Z) arrow_drop_down Dr…" at bounding box center [972, 304] width 656 height 489
click at [910, 120] on div "+ Create New 01.13 THU 45 Day Renewal" at bounding box center [968, 119] width 584 height 45
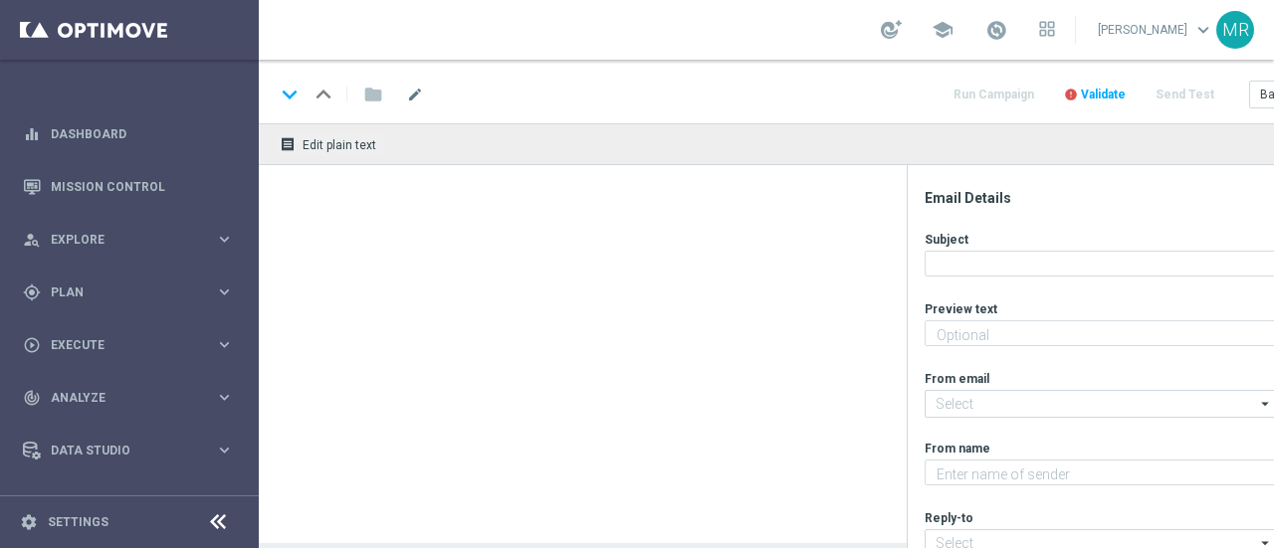
scroll to position [1, 0]
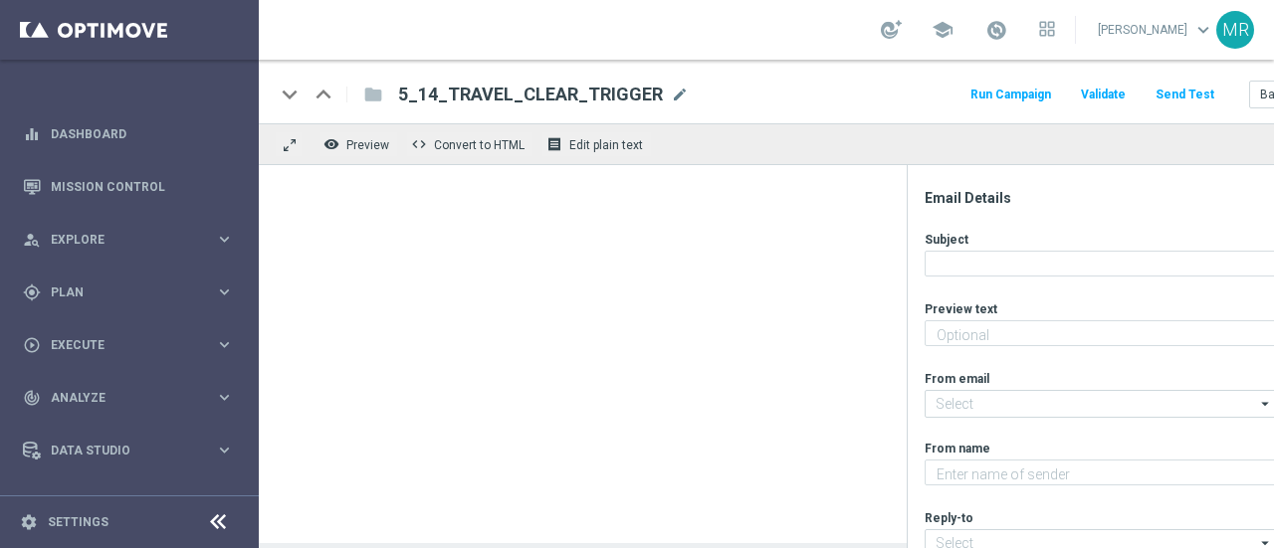
type textarea "[%IF:EMAILINSERT_4=='New'%]Fly through security.[%END:IF%][%ELSE%]Make security…"
type input "[EMAIL_ADDRESS][DOMAIN_NAME]"
type textarea "Staples"
type input "[EMAIL_ADDRESS][DOMAIN_NAME]"
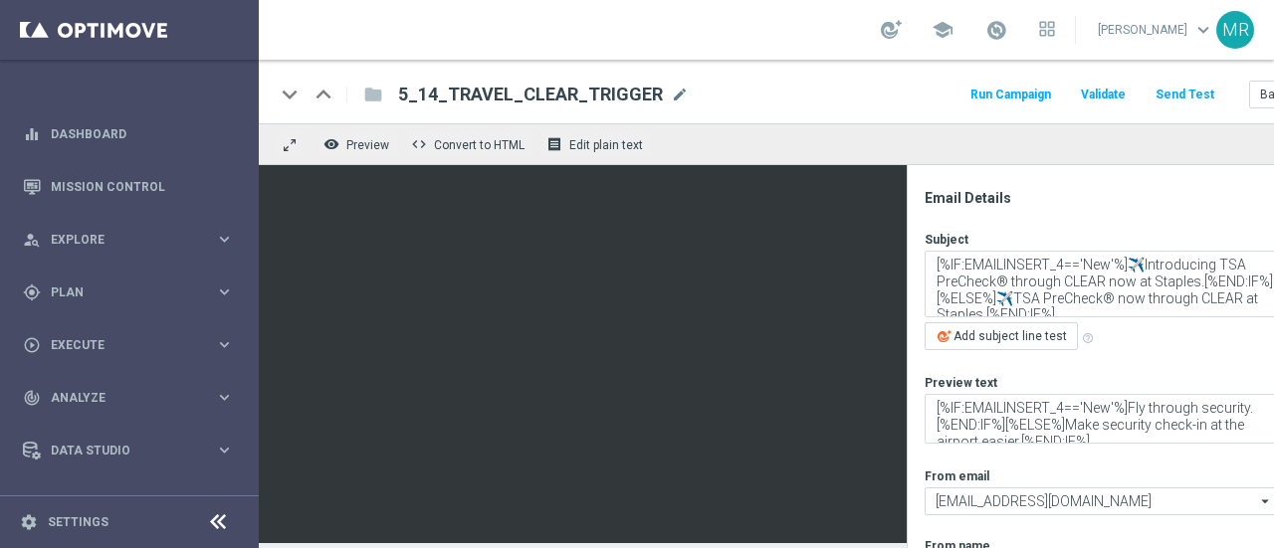
scroll to position [0, 0]
click at [730, 106] on div "keyboard_arrow_down keyboard_arrow_up folder 5_14_TRAVEL_CLEAR_TRIGGER 5_14_TRA…" at bounding box center [820, 95] width 1091 height 26
